Goal: Check status: Check status

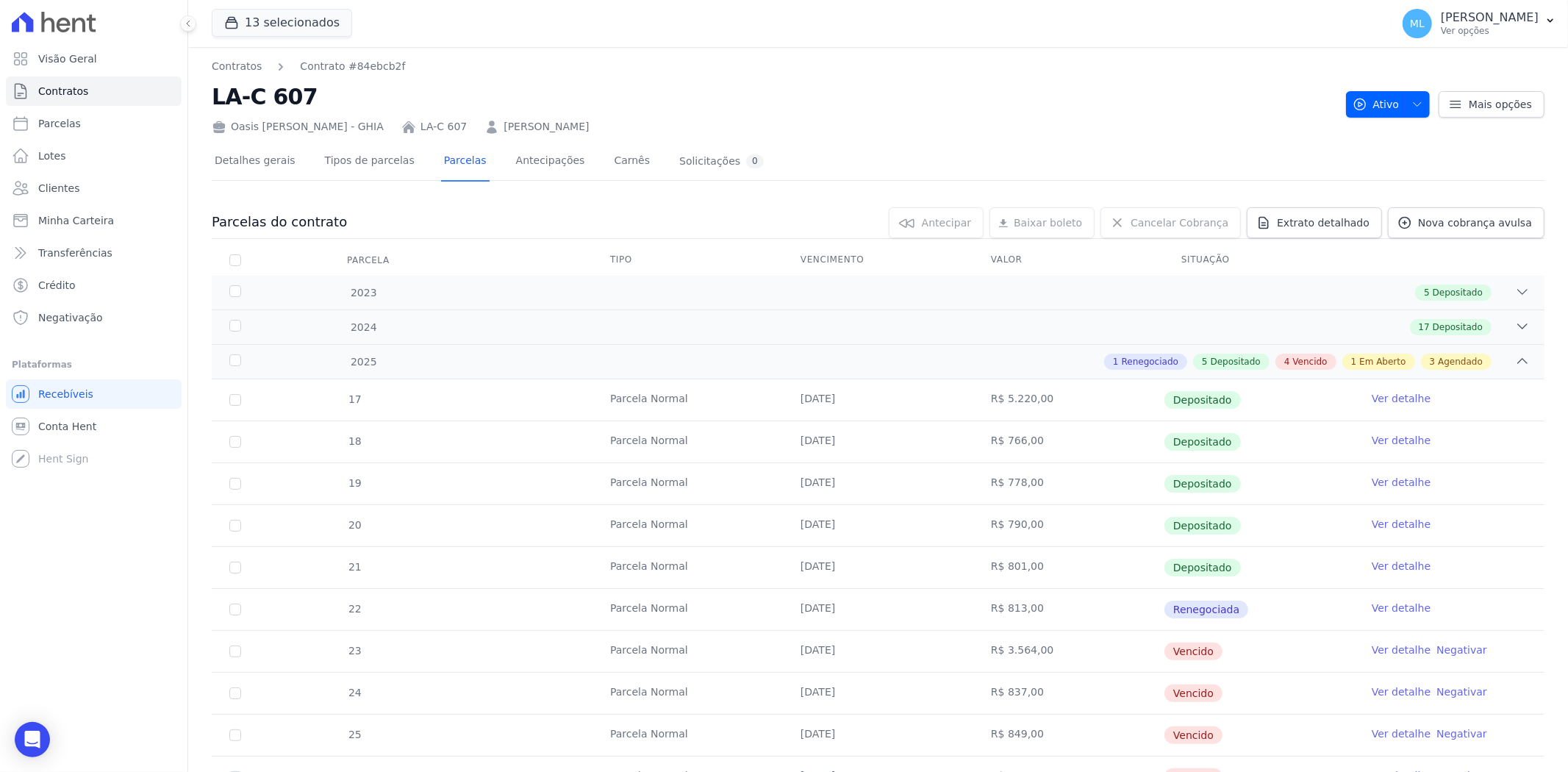
scroll to position [244, 0]
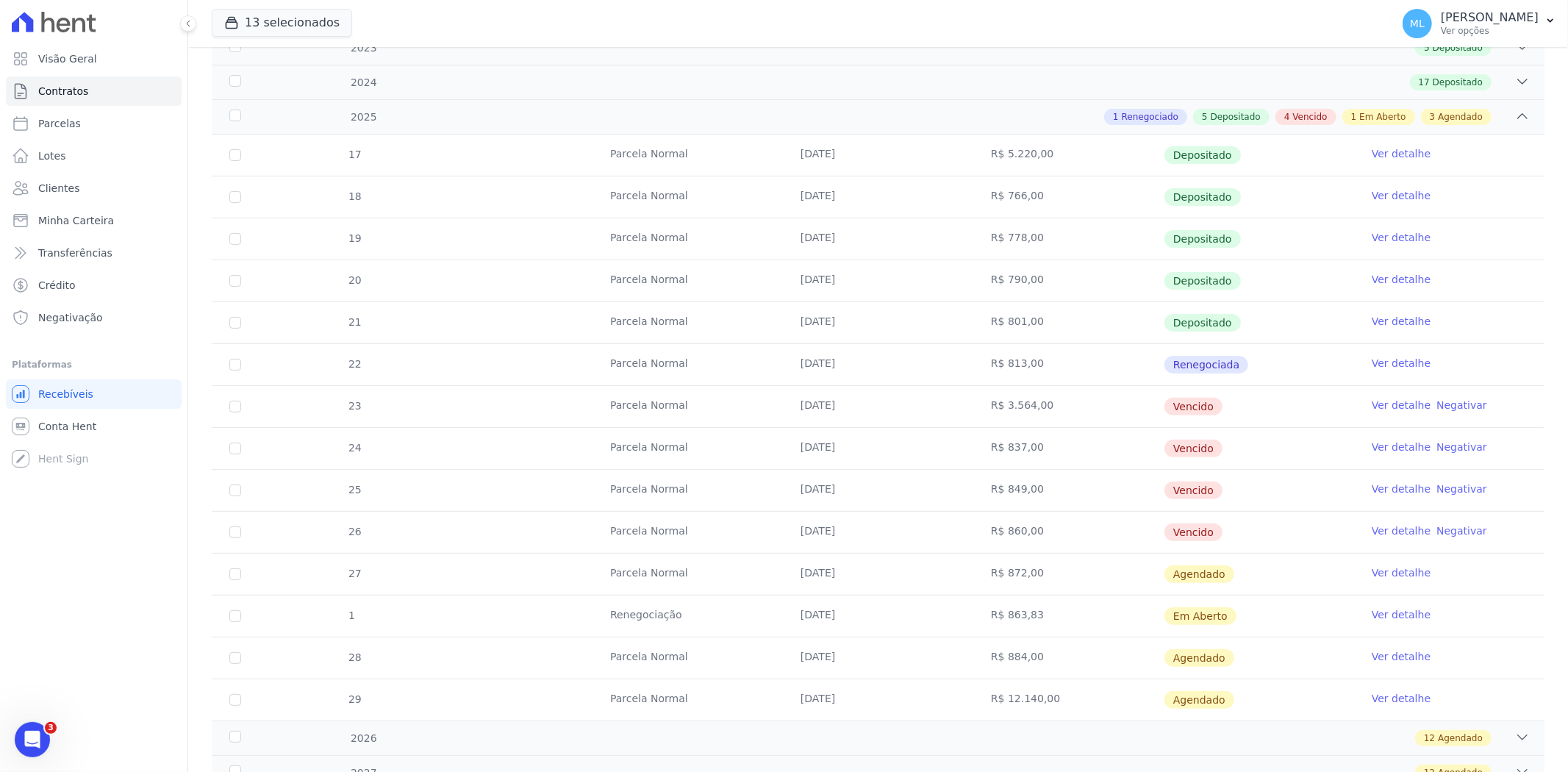
click at [1375, 613] on link "Ver detalhe" at bounding box center [1400, 614] width 59 height 15
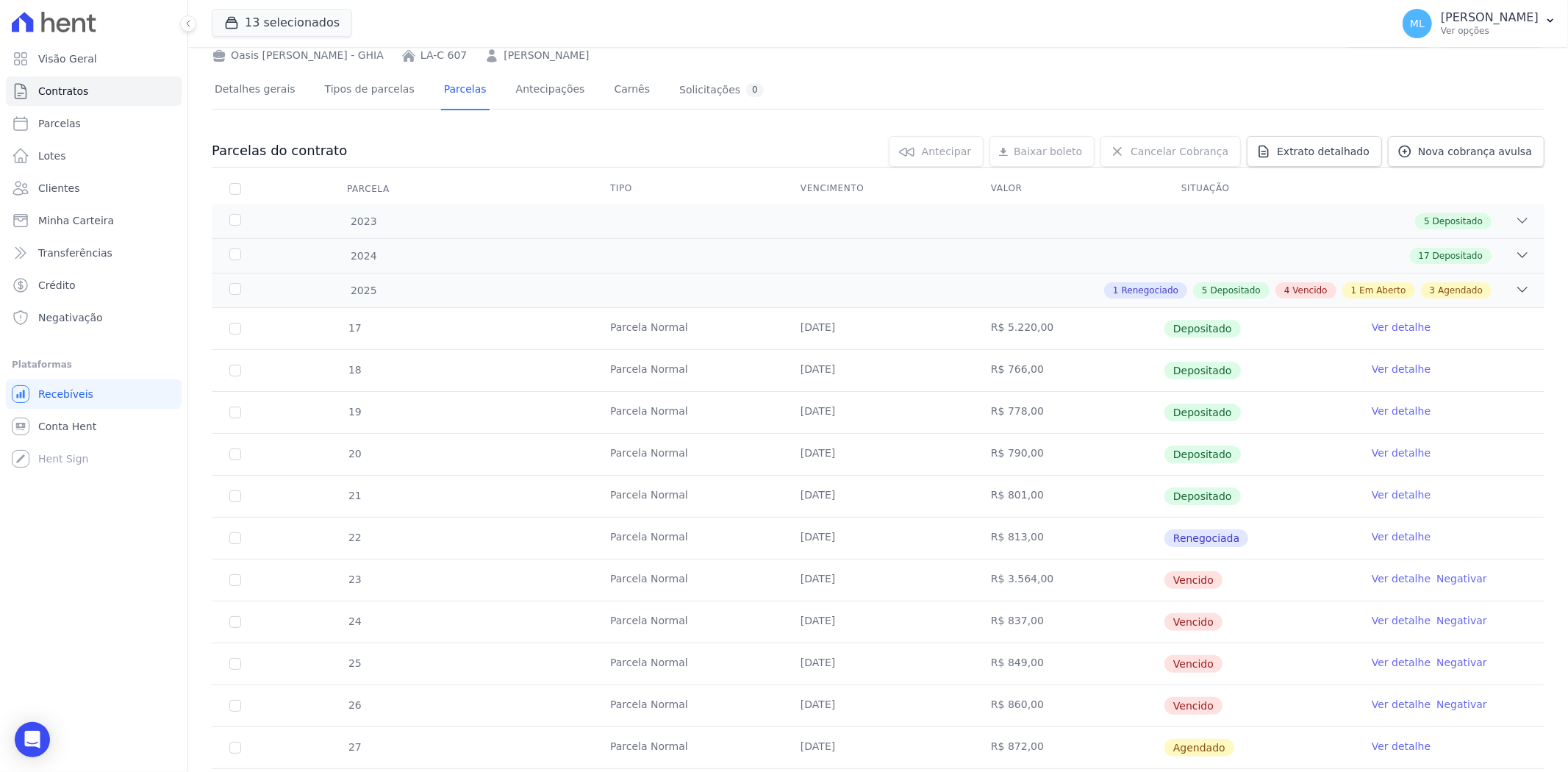
scroll to position [244, 0]
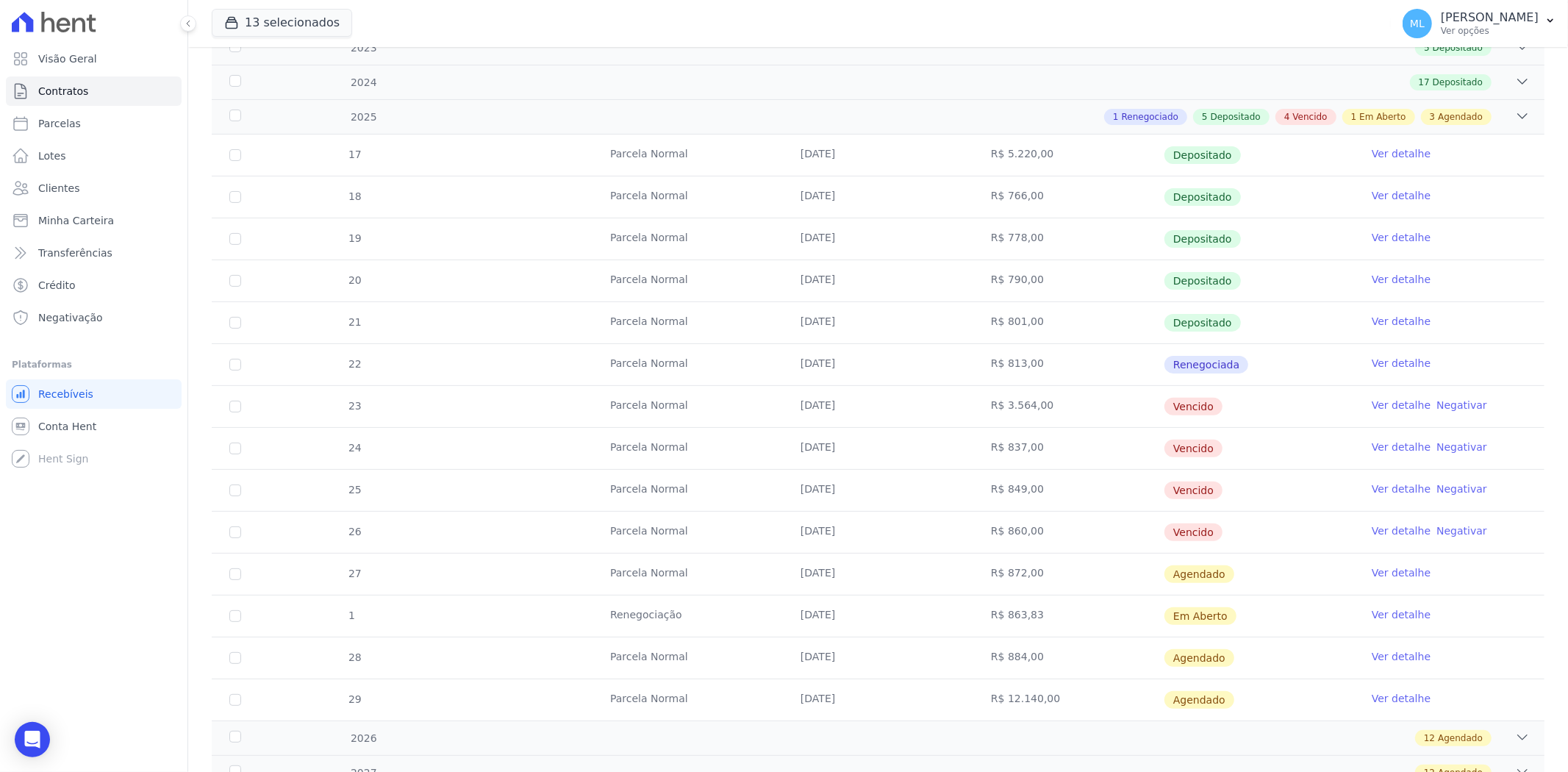
click at [1383, 612] on link "Ver detalhe" at bounding box center [1400, 614] width 59 height 15
